Goal: Transaction & Acquisition: Purchase product/service

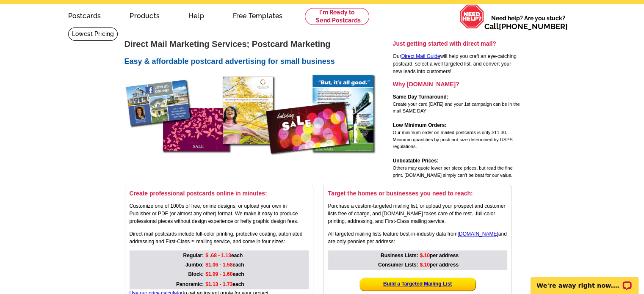
scroll to position [42, 0]
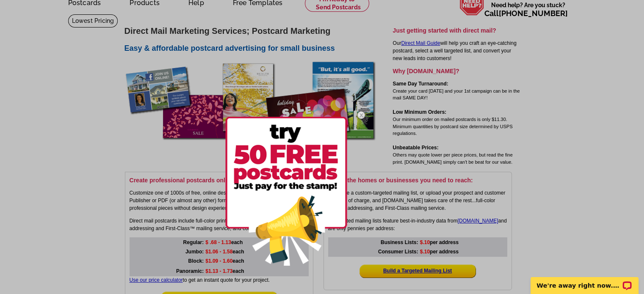
click at [523, 169] on div at bounding box center [322, 147] width 644 height 294
click at [431, 157] on div at bounding box center [322, 147] width 644 height 294
click at [360, 115] on img at bounding box center [361, 115] width 25 height 25
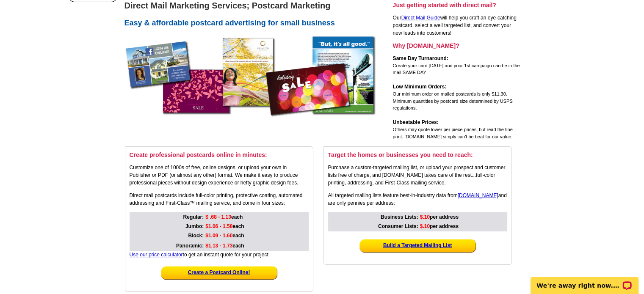
scroll to position [0, 0]
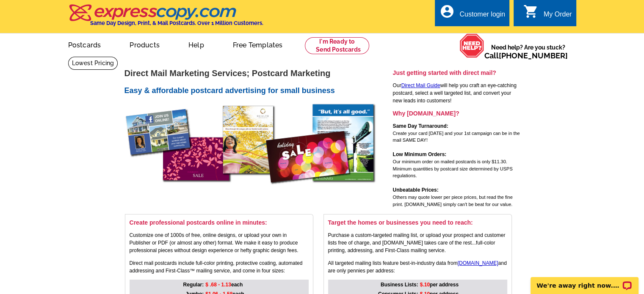
drag, startPoint x: 297, startPoint y: 97, endPoint x: 545, endPoint y: 128, distance: 250.5
click at [549, 128] on main "expresscopy.com > Products & Services > Direct Mail Marketing Services Direct M…" at bounding box center [322, 221] width 644 height 330
click at [118, 57] on link at bounding box center [93, 63] width 50 height 13
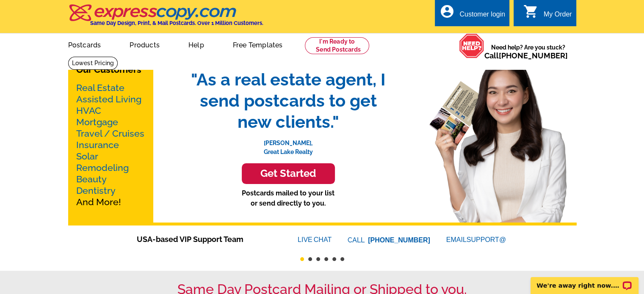
click at [114, 88] on link "Real Estate" at bounding box center [100, 88] width 48 height 11
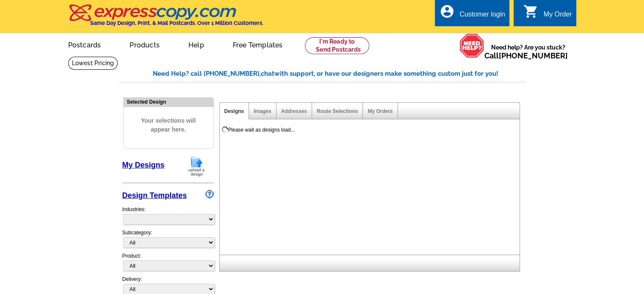
select select "785"
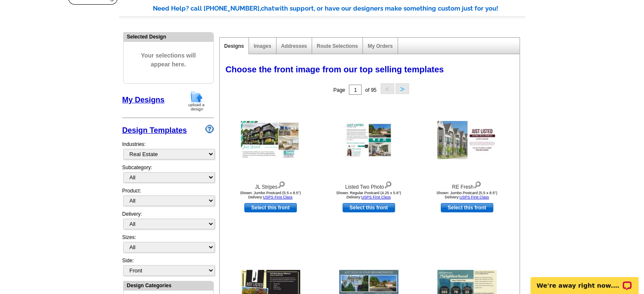
scroll to position [85, 0]
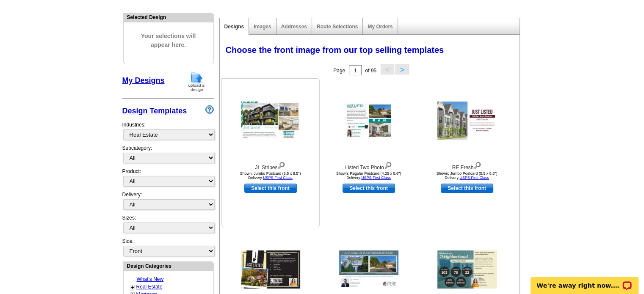
click at [283, 190] on link "Select this front" at bounding box center [270, 188] width 53 height 9
select select "2"
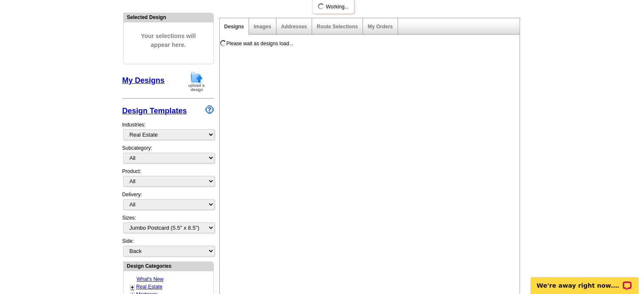
scroll to position [0, 0]
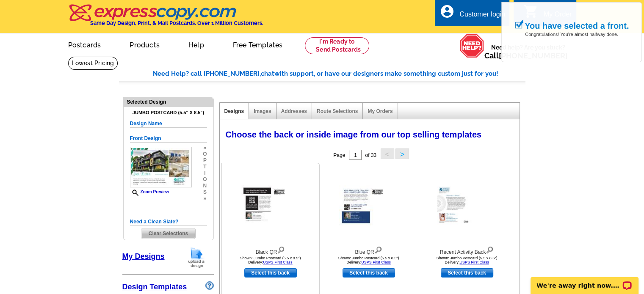
click at [271, 273] on link "Select this back" at bounding box center [270, 272] width 53 height 9
select select "front"
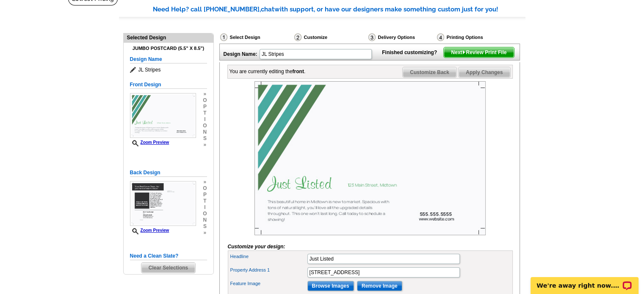
scroll to position [42, 0]
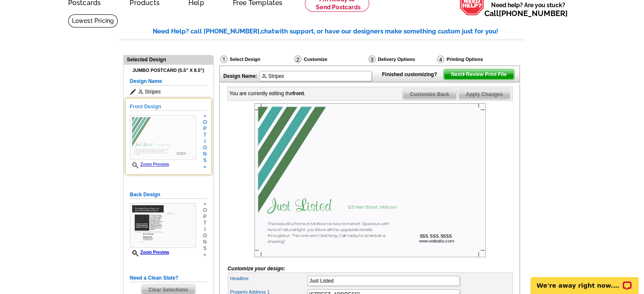
click at [180, 119] on img at bounding box center [163, 137] width 66 height 45
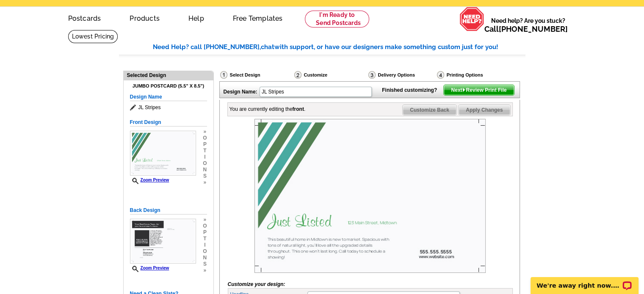
scroll to position [0, 0]
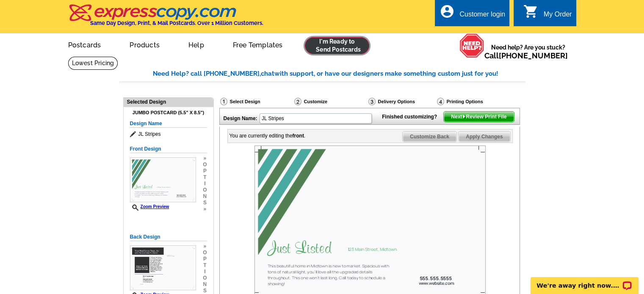
click at [333, 47] on link at bounding box center [337, 45] width 65 height 17
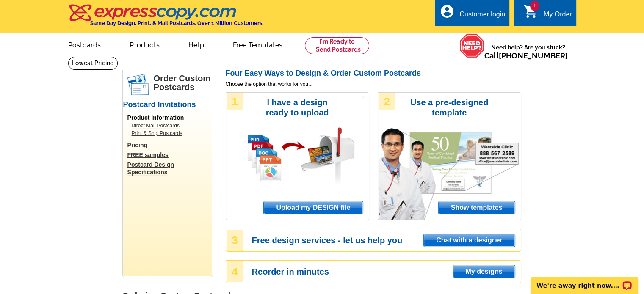
click at [136, 146] on link "Pricing" at bounding box center [169, 145] width 85 height 8
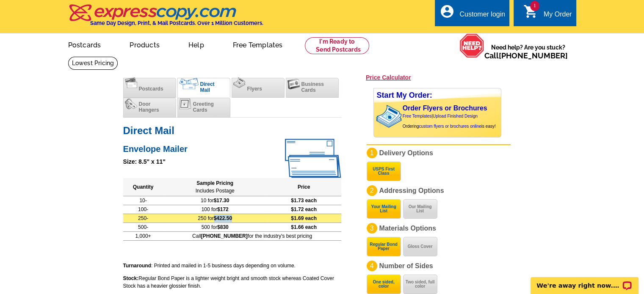
drag, startPoint x: 220, startPoint y: 218, endPoint x: 245, endPoint y: 218, distance: 25.4
click at [245, 218] on td "250 for $422.50" at bounding box center [214, 218] width 103 height 9
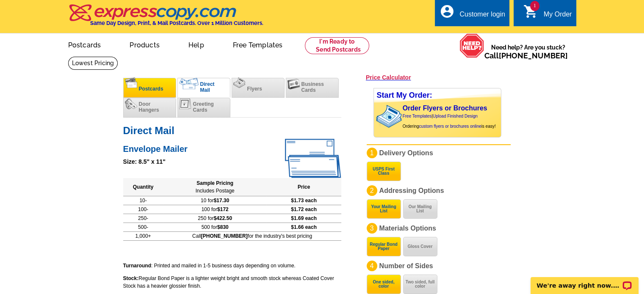
click at [155, 93] on li "Postcards" at bounding box center [149, 88] width 53 height 20
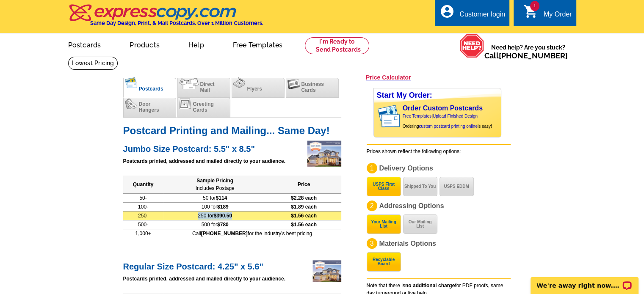
drag, startPoint x: 239, startPoint y: 215, endPoint x: 203, endPoint y: 215, distance: 35.6
click at [203, 215] on td "250 for $390.50" at bounding box center [214, 215] width 103 height 9
